Goal: Task Accomplishment & Management: Use online tool/utility

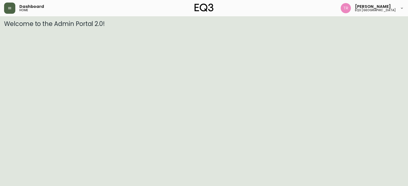
click at [8, 7] on icon "button" at bounding box center [10, 8] width 4 height 4
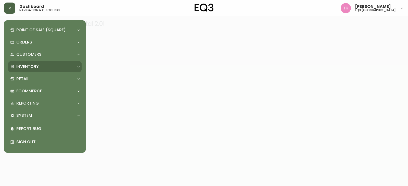
click at [30, 66] on p "Inventory" at bounding box center [27, 67] width 22 height 6
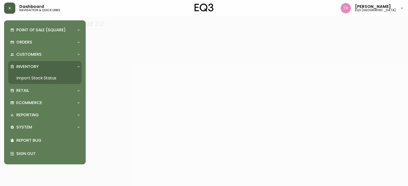
click at [34, 77] on link "Import Stock Status" at bounding box center [44, 78] width 73 height 12
